Goal: Information Seeking & Learning: Understand process/instructions

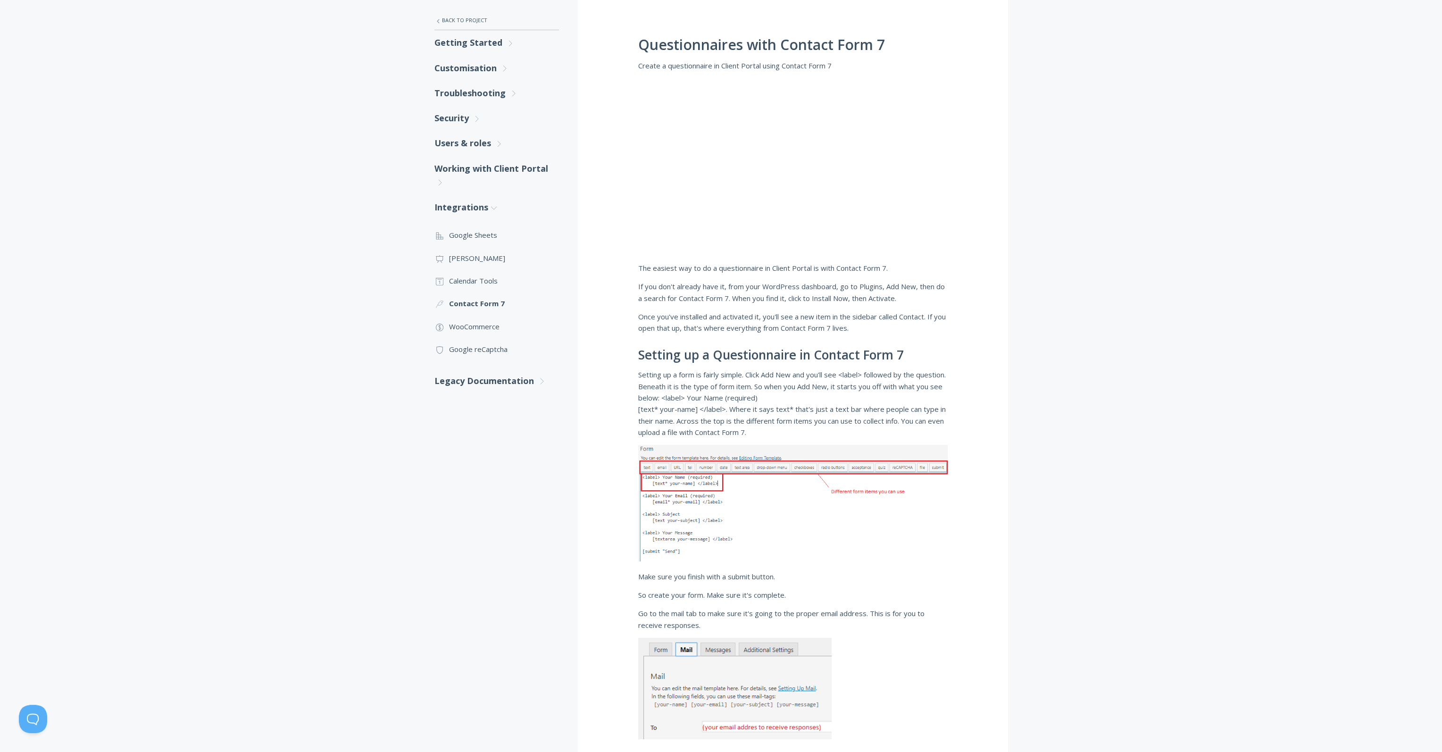
scroll to position [142, 0]
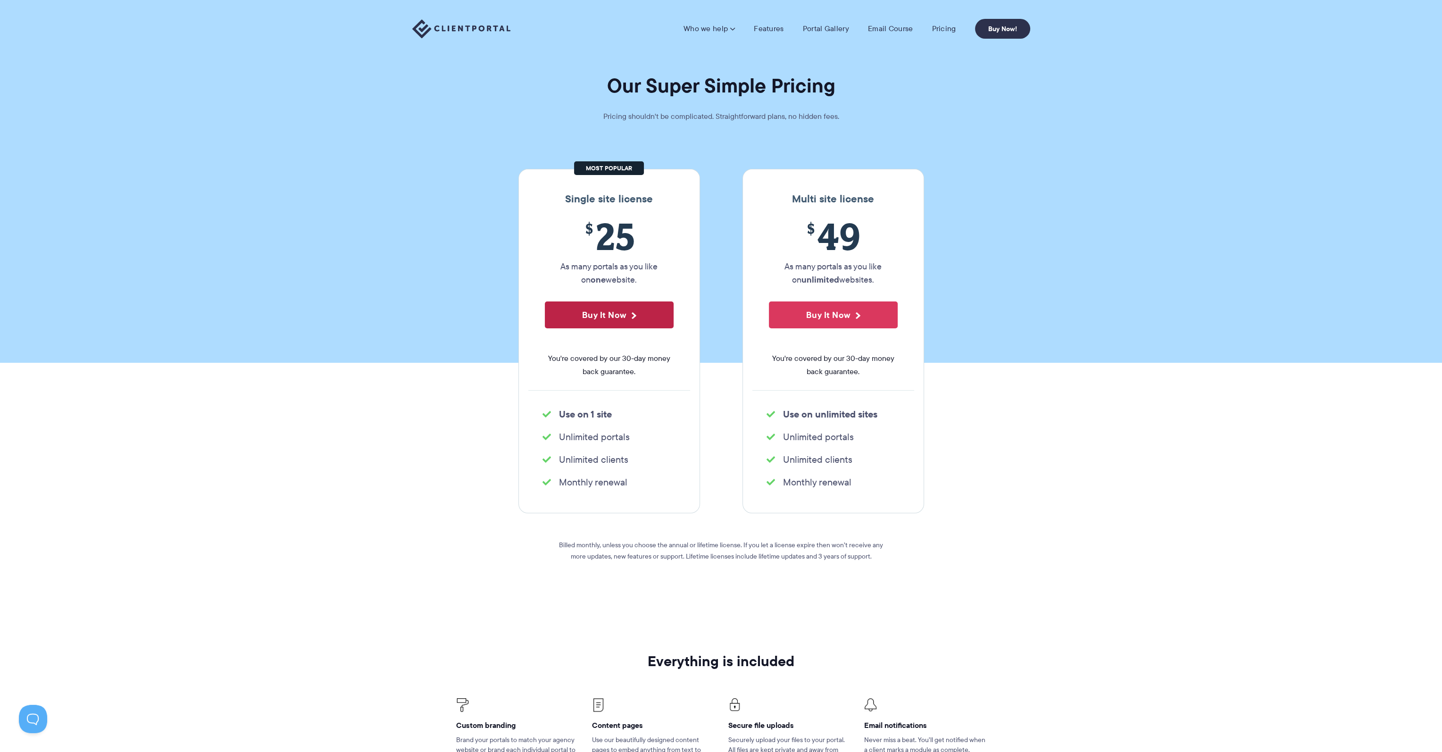
click at [591, 318] on button "Buy It Now" at bounding box center [609, 315] width 129 height 27
click at [894, 30] on link "Email Course" at bounding box center [890, 28] width 45 height 9
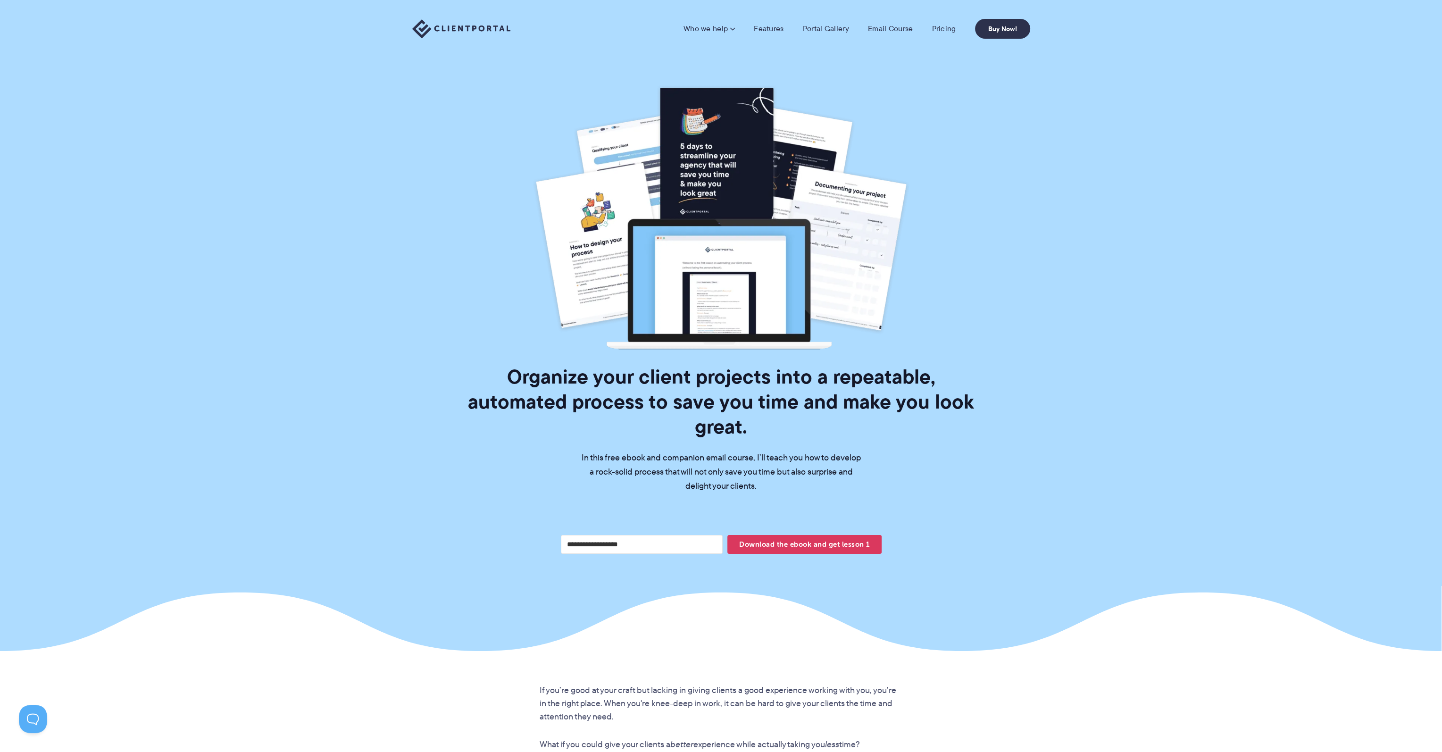
click at [605, 535] on input "Your email address" at bounding box center [642, 544] width 162 height 19
type input "**********"
click at [774, 537] on span "Download the ebook and get lesson 1" at bounding box center [805, 545] width 154 height 16
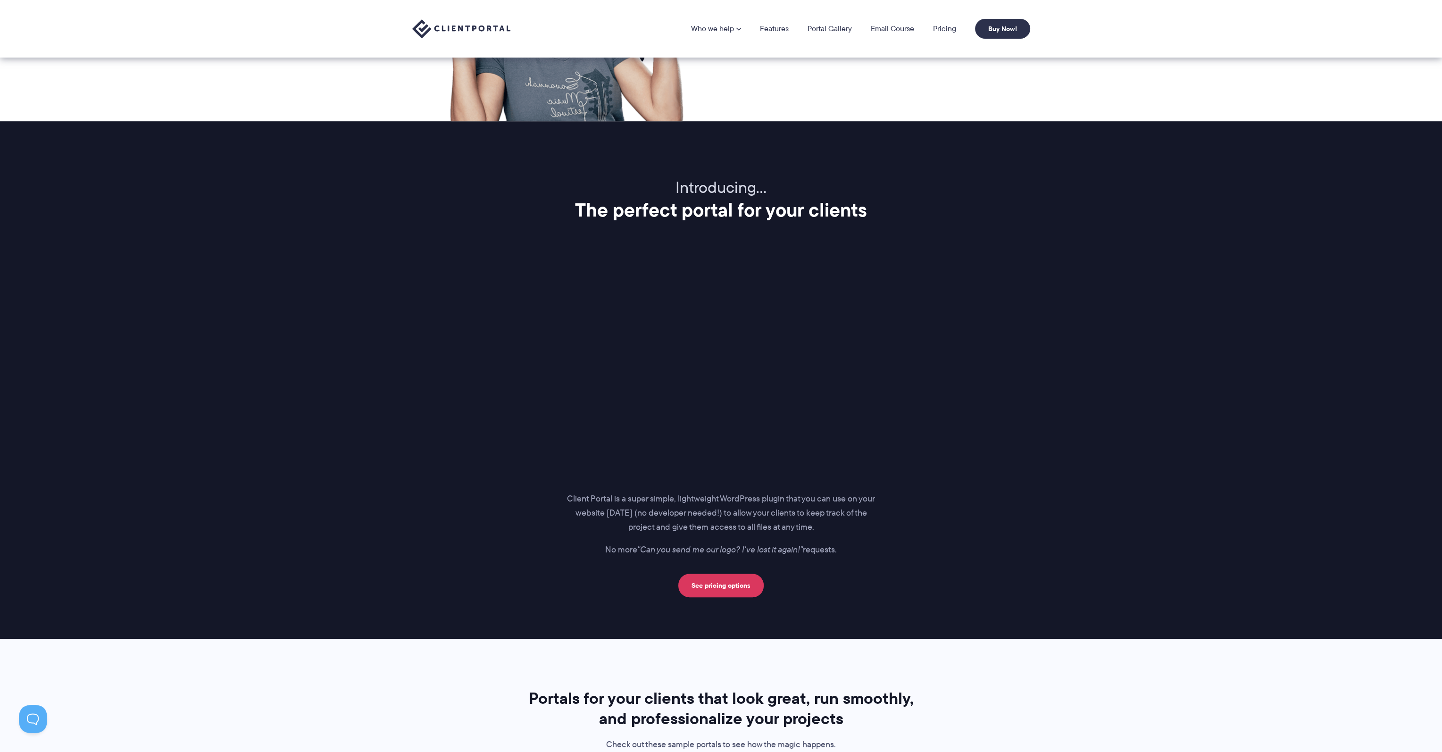
scroll to position [1002, 0]
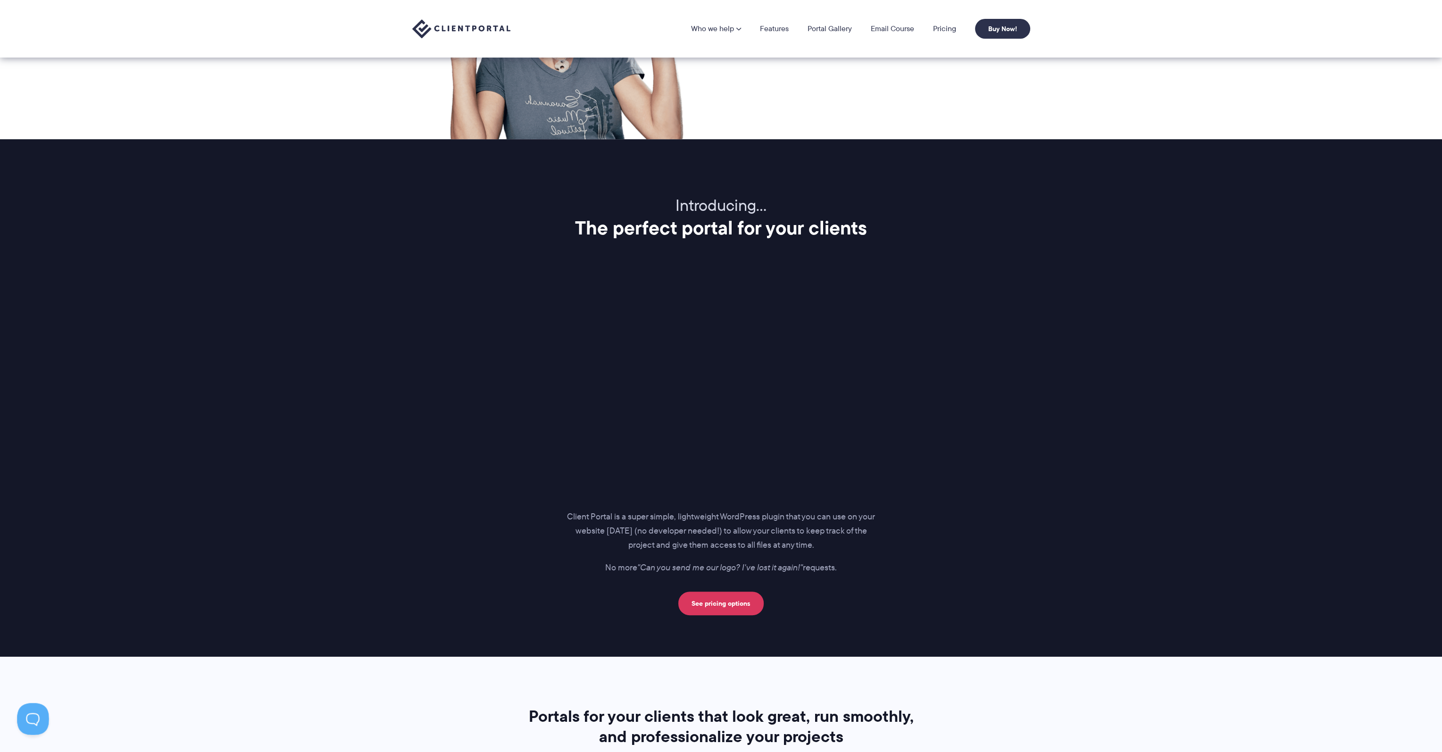
click at [25, 713] on button at bounding box center [31, 717] width 28 height 28
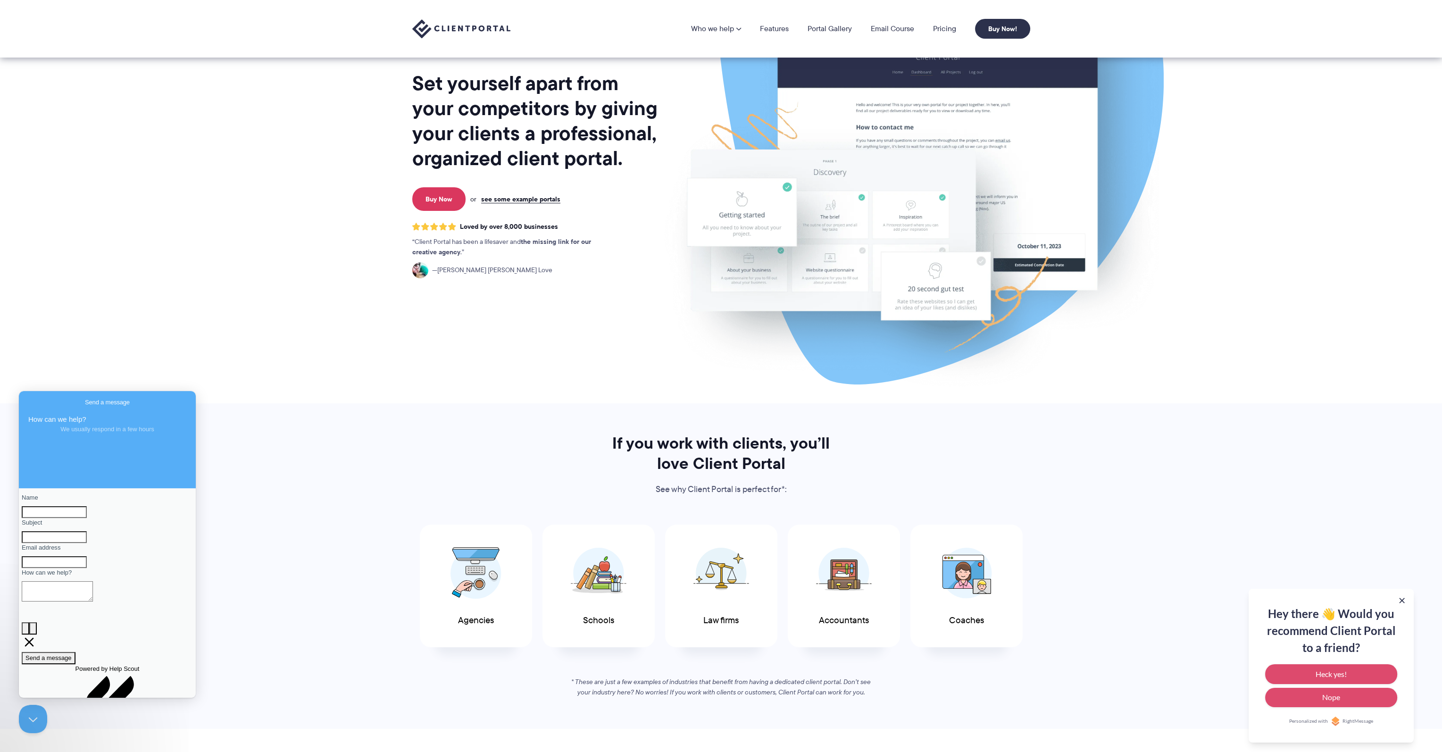
scroll to position [0, 0]
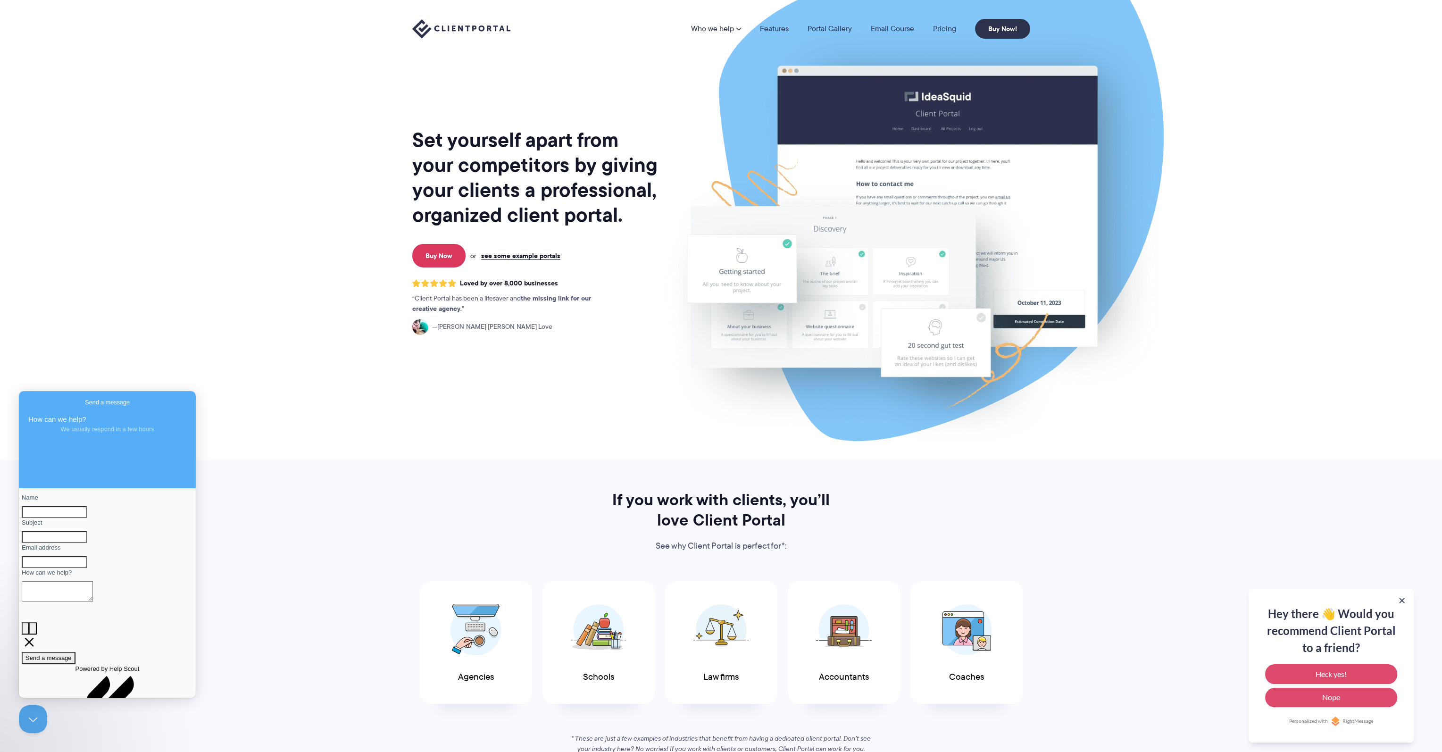
click at [62, 512] on input "Name" at bounding box center [54, 512] width 65 height 12
type input "**"
click at [284, 293] on section "Set yourself apart from your competitors by giving your clients a professional,…" at bounding box center [721, 230] width 1442 height 460
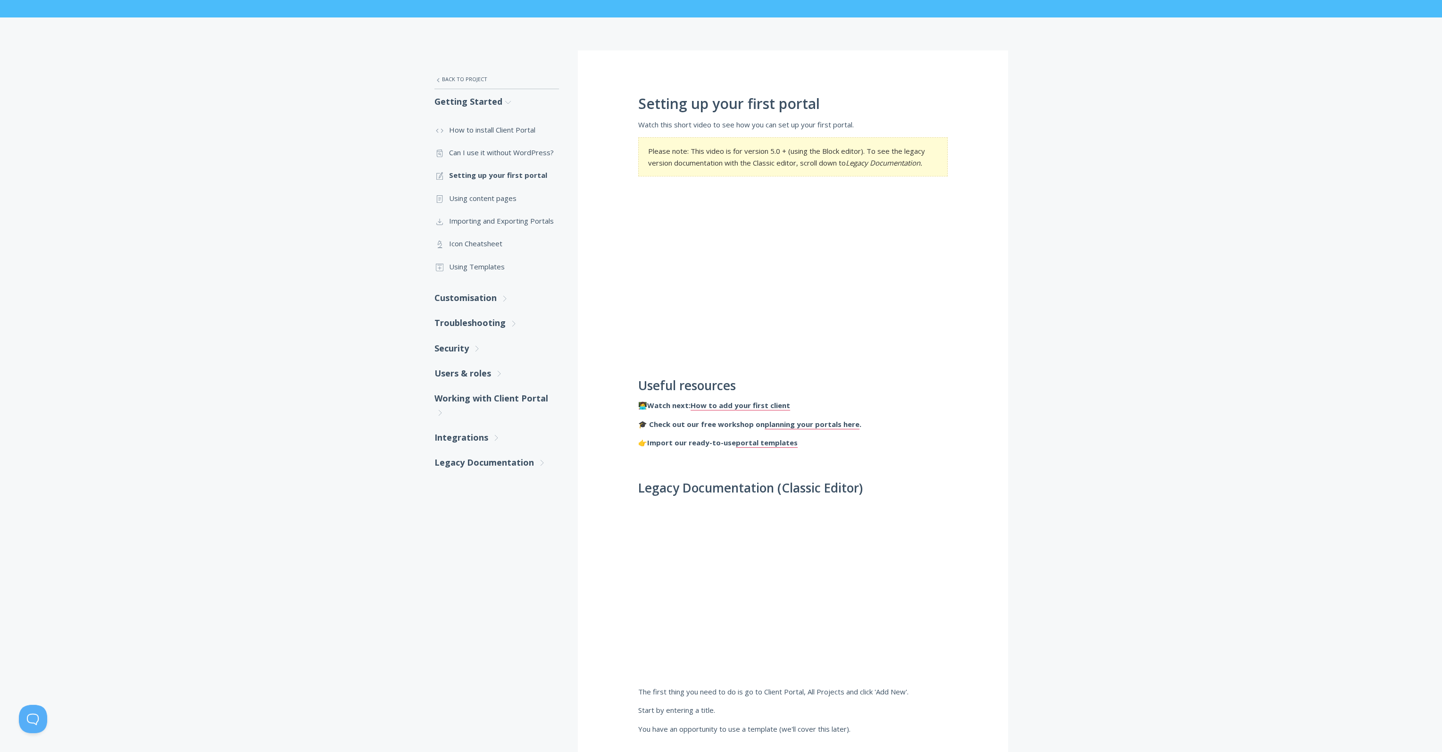
scroll to position [94, 0]
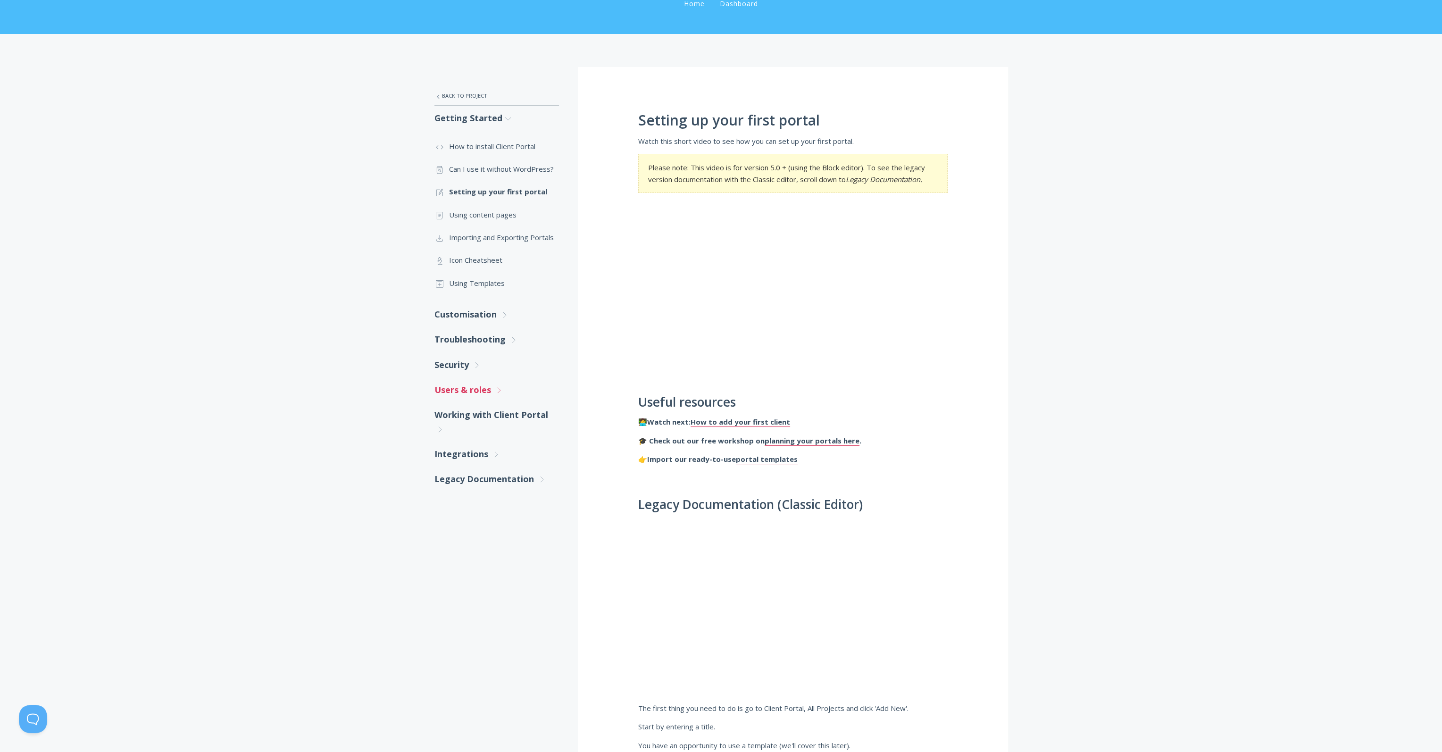
click at [483, 388] on link "Users & roles .st0{fill:none;stroke:#000000;stroke-width:2;stroke-miterlimit:10…" at bounding box center [497, 389] width 125 height 25
click at [479, 419] on link ".st0{fill:none;stroke:#000000;stroke-width:2;stroke-miterlimit:10;} 3. Communic…" at bounding box center [497, 423] width 125 height 34
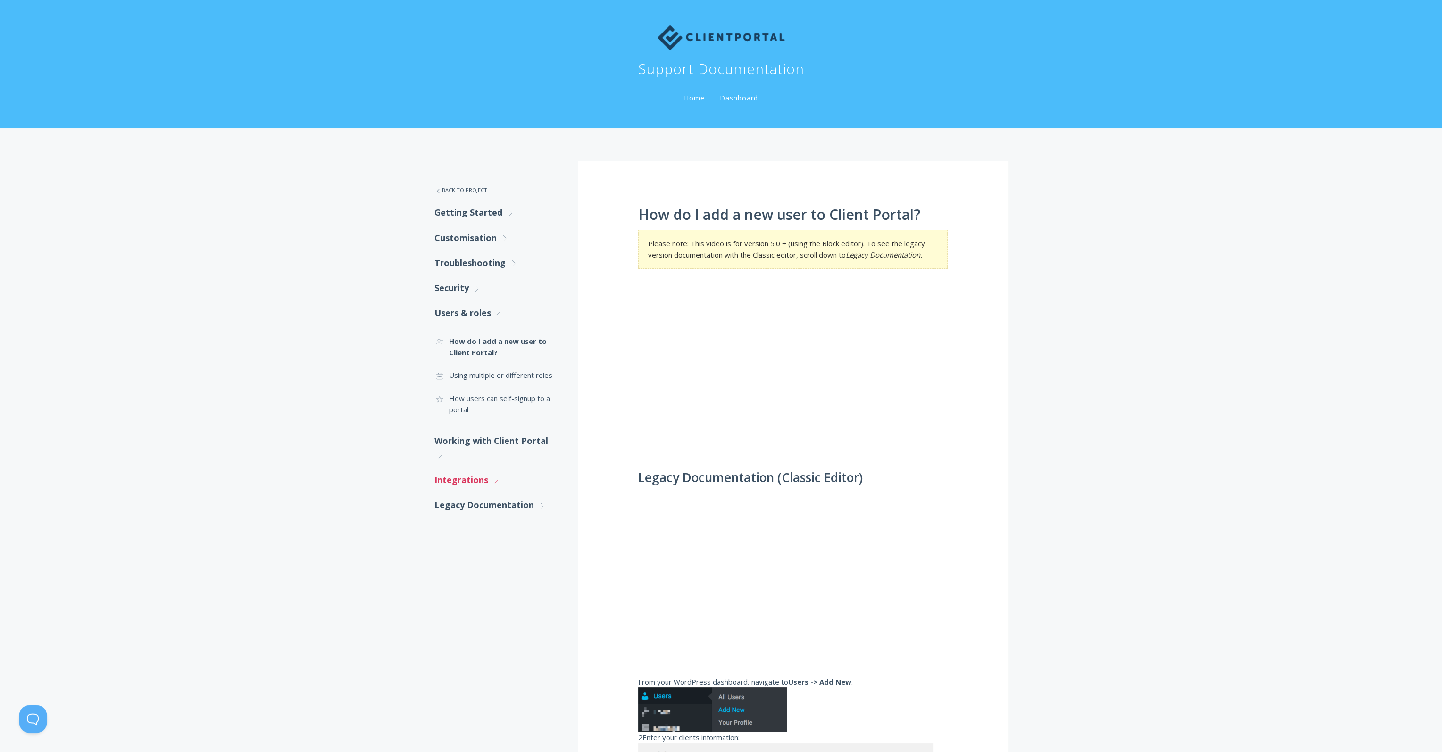
click at [458, 473] on link "Integrations .st0{fill:none;stroke:#000000;stroke-width:2;stroke-miterlimit:10;…" at bounding box center [497, 480] width 125 height 25
click at [495, 599] on link ".st0{fill:none;stroke:#000000;stroke-width:2;stroke-miterlimit:10;} Financial W…" at bounding box center [497, 599] width 125 height 23
